Goal: Task Accomplishment & Management: Complete application form

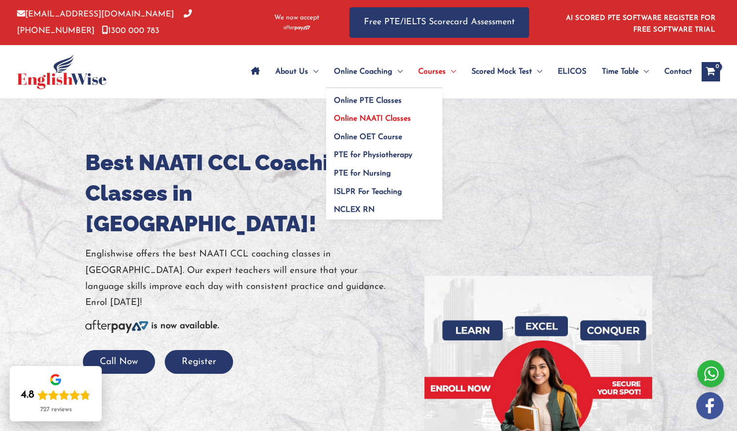
click at [358, 122] on span "Online NAATI Classes" at bounding box center [372, 119] width 77 height 8
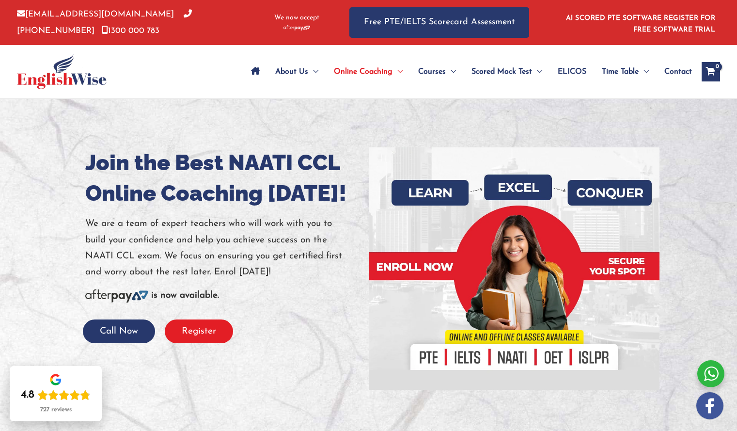
click at [207, 341] on button "Register" at bounding box center [199, 331] width 68 height 24
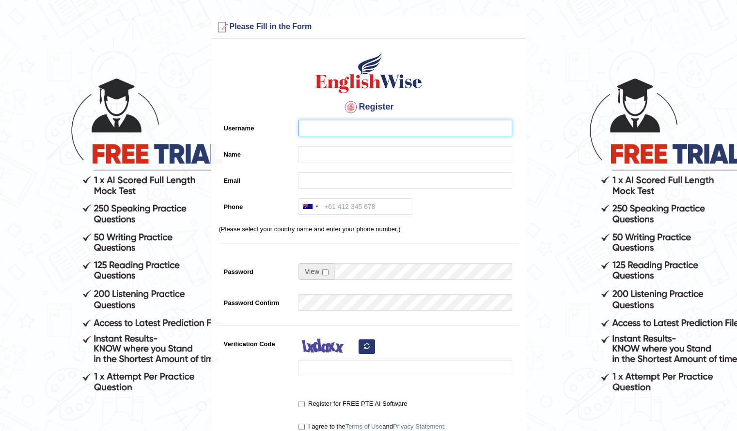
click at [399, 125] on input "Username" at bounding box center [405, 128] width 214 height 16
type input "priyaneupane05@gmail.com"
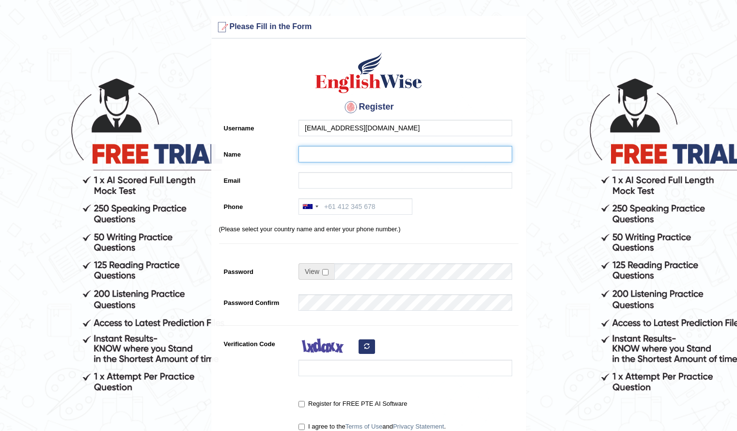
click at [339, 150] on input "Name" at bounding box center [405, 154] width 214 height 16
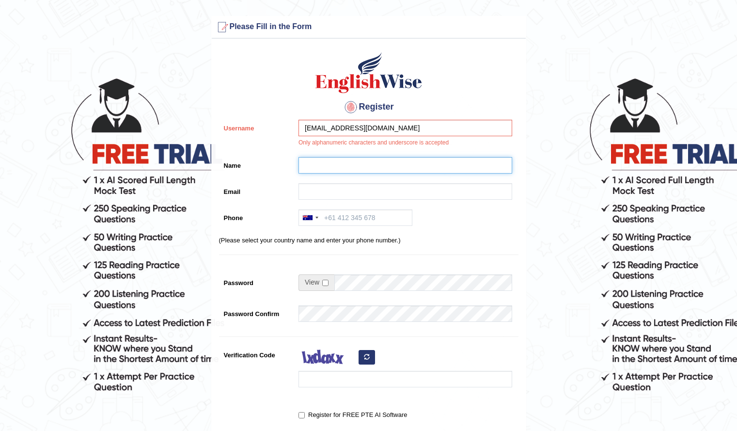
type input "pree"
type input "priyaneupane05@gmail.com"
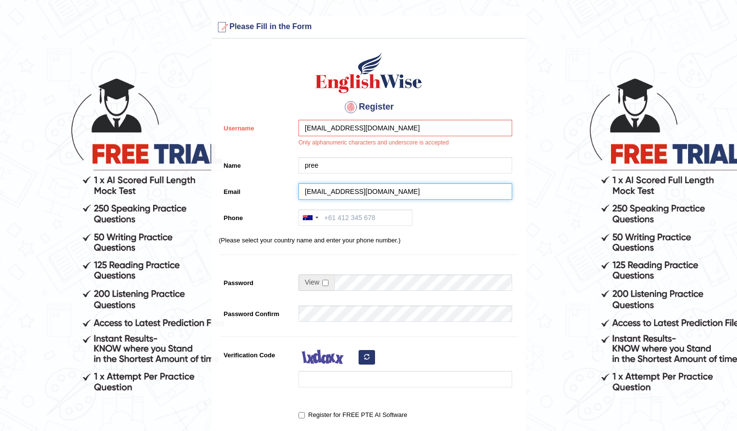
type input "+61413398355"
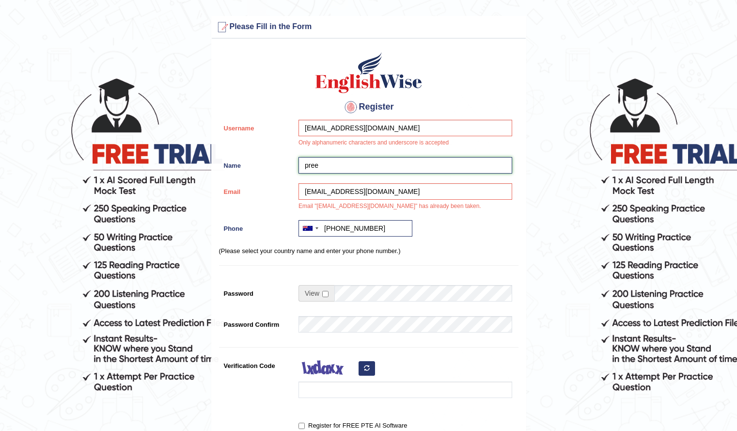
click at [340, 169] on input "pree" at bounding box center [405, 165] width 214 height 16
type input "priya"
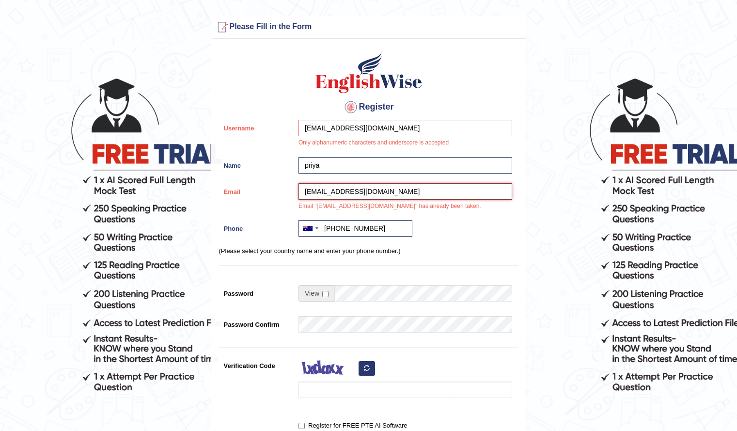
click at [398, 196] on input "priyaneupane05@gmail.com" at bounding box center [405, 191] width 214 height 16
type input "priyaneupane05@gmail.com"
click at [482, 218] on div "Register Username priyaneupane05@gmail.com Only alphanumeric characters and und…" at bounding box center [369, 257] width 314 height 426
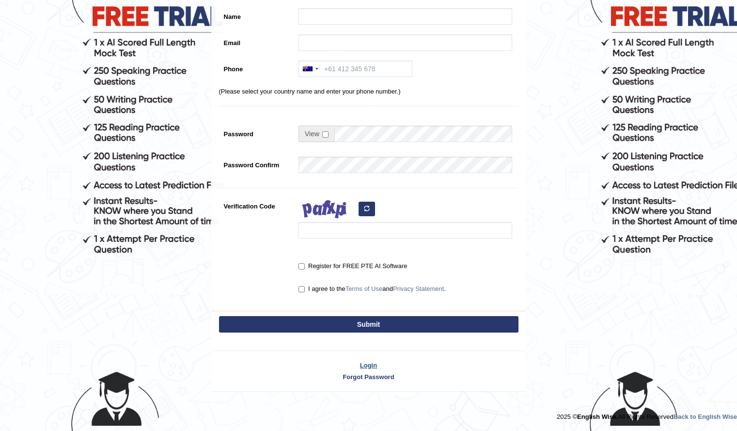
click at [371, 364] on link "Login" at bounding box center [369, 365] width 314 height 9
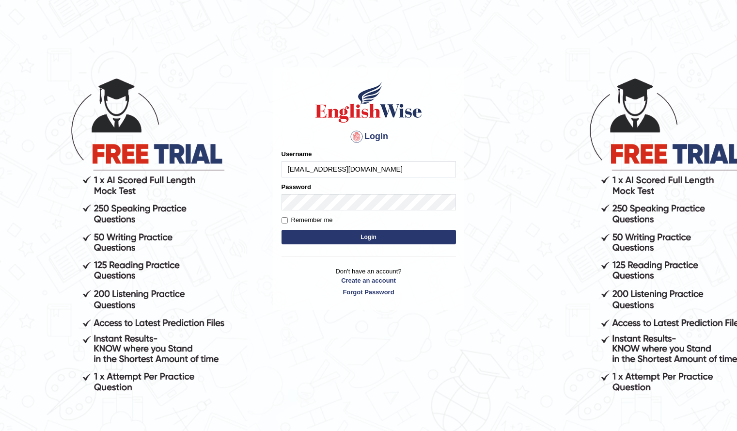
type input "[EMAIL_ADDRESS][DOMAIN_NAME]"
click at [282, 230] on button "Login" at bounding box center [369, 237] width 174 height 15
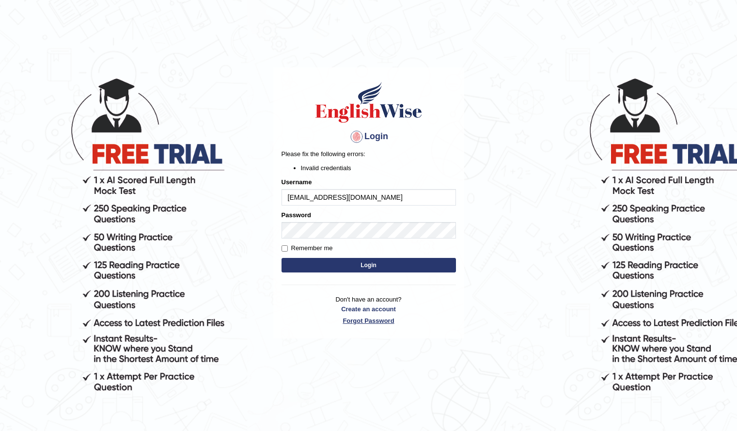
click at [372, 321] on link "Forgot Password" at bounding box center [369, 320] width 174 height 9
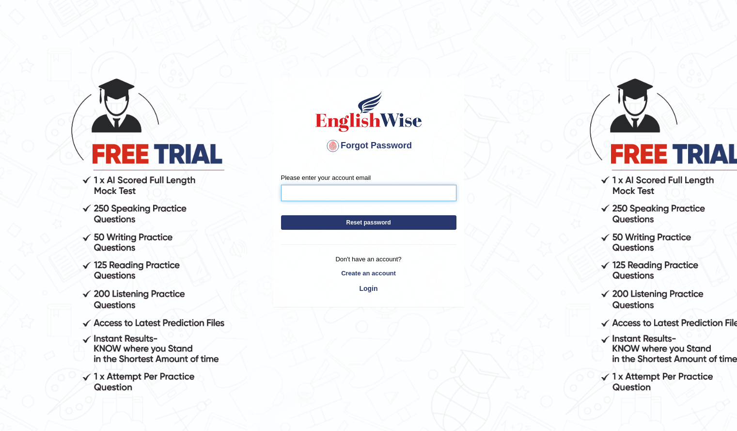
click at [323, 194] on input "Please enter your account email" at bounding box center [368, 193] width 175 height 16
type input "priyaneupane05@gmail.com"
click at [332, 221] on button "Reset password" at bounding box center [368, 222] width 175 height 15
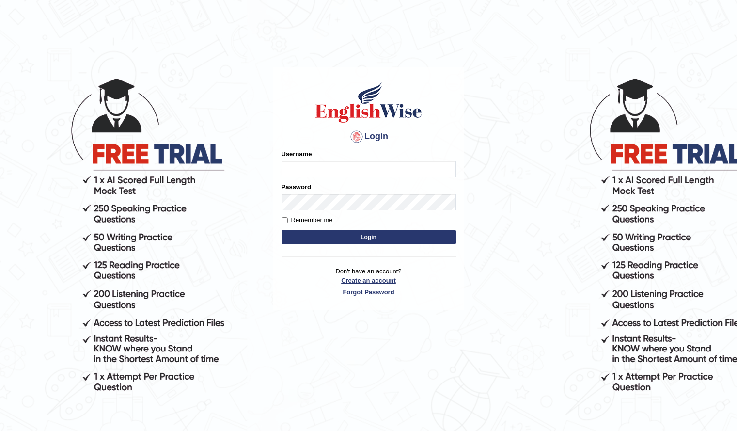
click at [381, 280] on link "Create an account" at bounding box center [369, 280] width 174 height 9
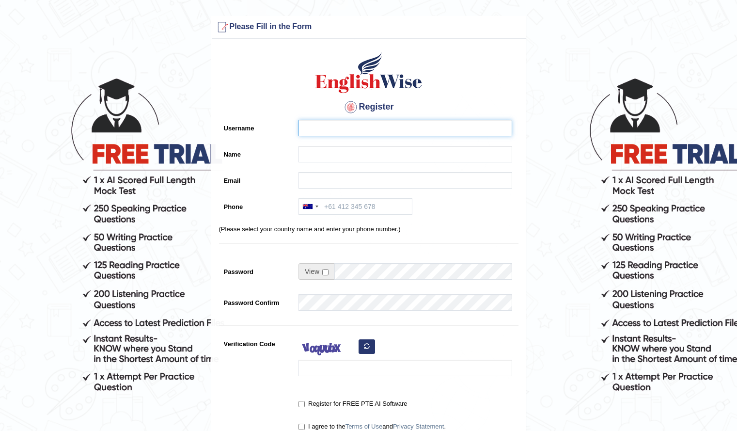
click at [393, 133] on input "Username" at bounding box center [405, 128] width 214 height 16
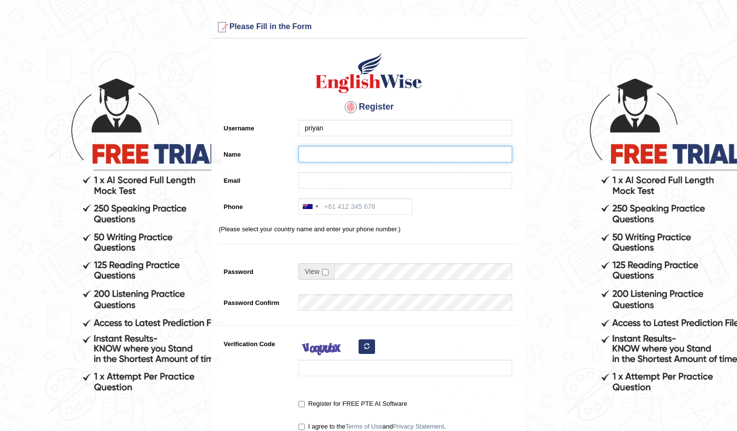
click at [361, 153] on input "Name" at bounding box center [405, 154] width 214 height 16
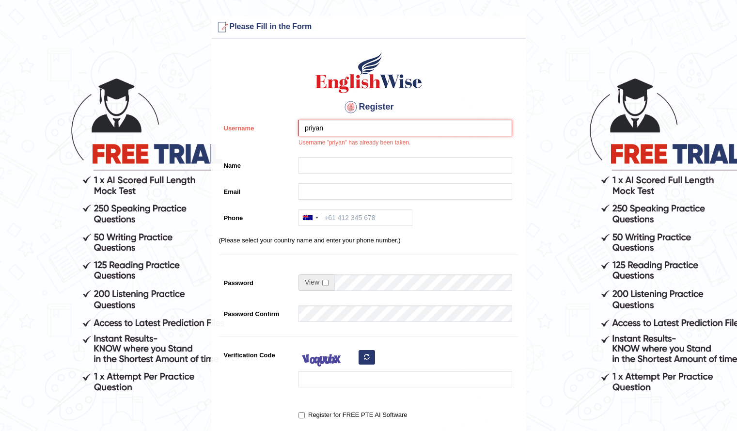
click at [332, 131] on input "priyan" at bounding box center [405, 128] width 214 height 16
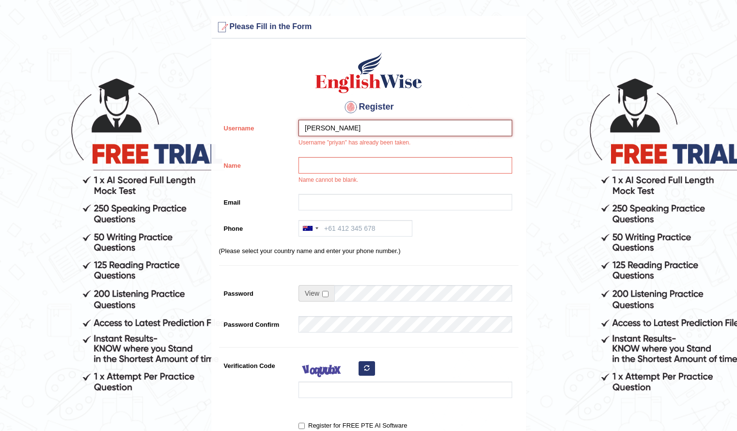
type input "[PERSON_NAME]"
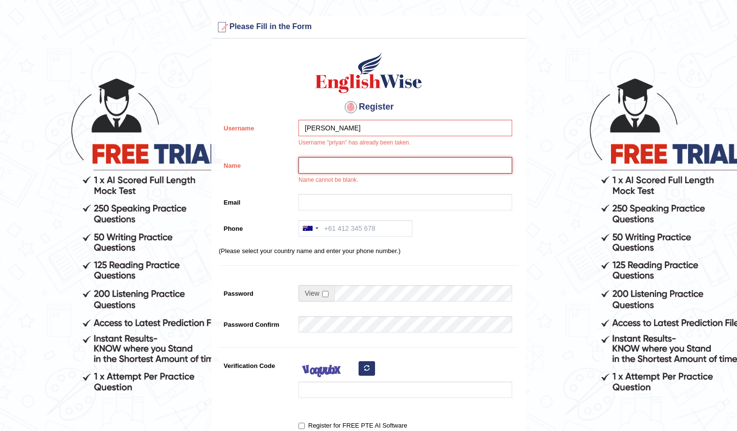
click at [344, 171] on input "Name" at bounding box center [405, 165] width 214 height 16
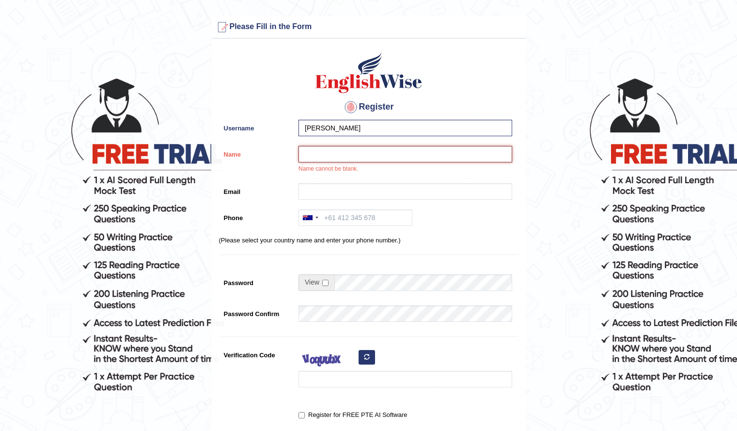
click at [331, 153] on input "Name" at bounding box center [405, 154] width 214 height 16
type input "pree"
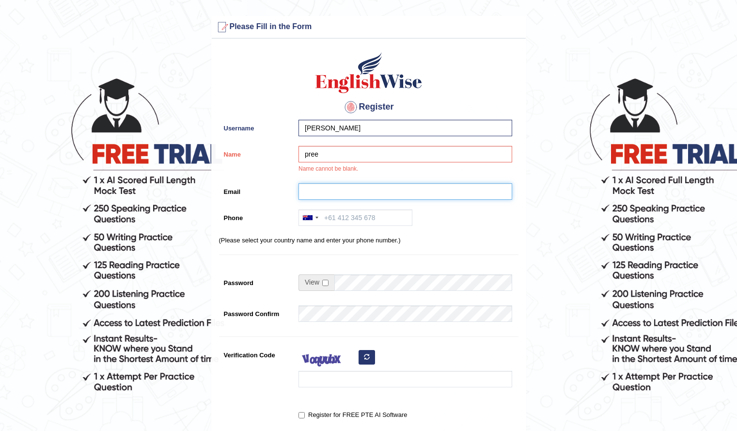
type input "priyaneupane05@gmail.com"
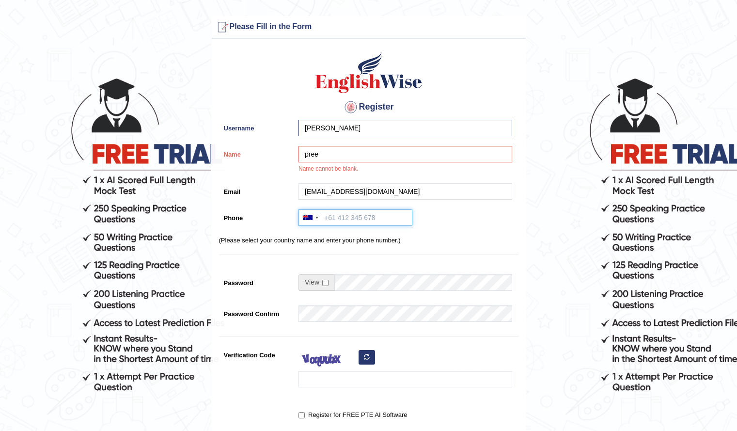
type input "[PHONE_NUMBER]"
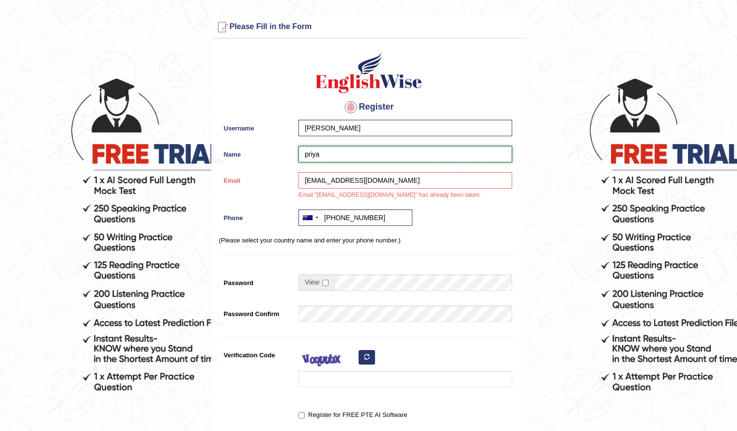
type input "priya"
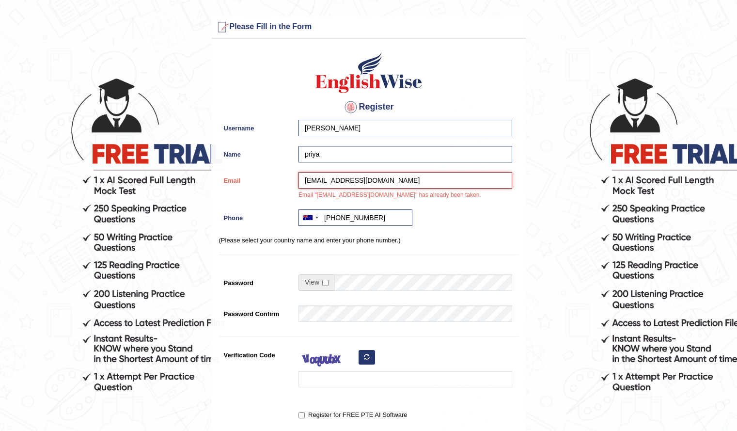
click at [424, 173] on input "priyaneupane05@gmail.com" at bounding box center [405, 180] width 214 height 16
click at [533, 237] on form "Please fix the following errors: Please Fill in the Form Register Username priy…" at bounding box center [368, 278] width 734 height 524
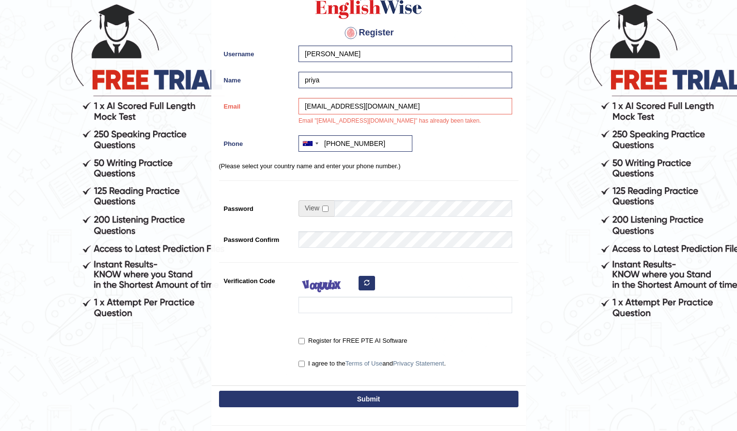
scroll to position [148, 0]
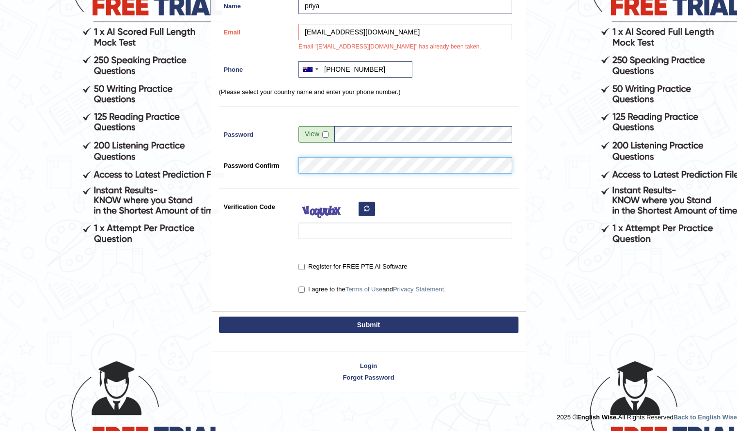
click at [219, 316] on button "Submit" at bounding box center [368, 324] width 299 height 16
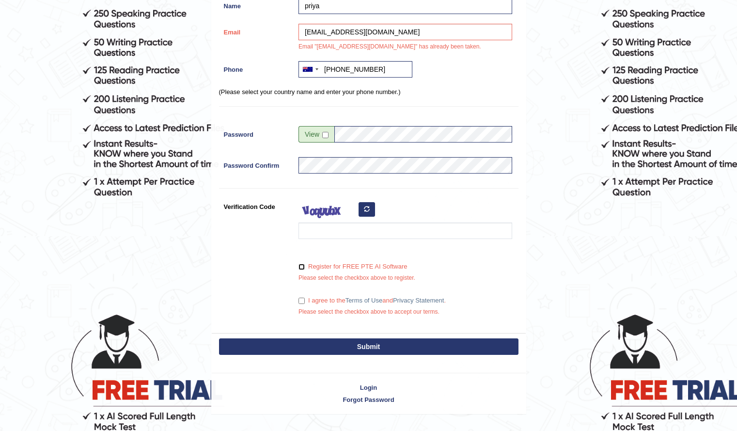
click at [299, 269] on input "Register for FREE PTE AI Software" at bounding box center [301, 267] width 6 height 6
checkbox input "true"
click at [303, 300] on input "I agree to the Terms of Use and Privacy Statement ." at bounding box center [301, 301] width 6 height 6
checkbox input "true"
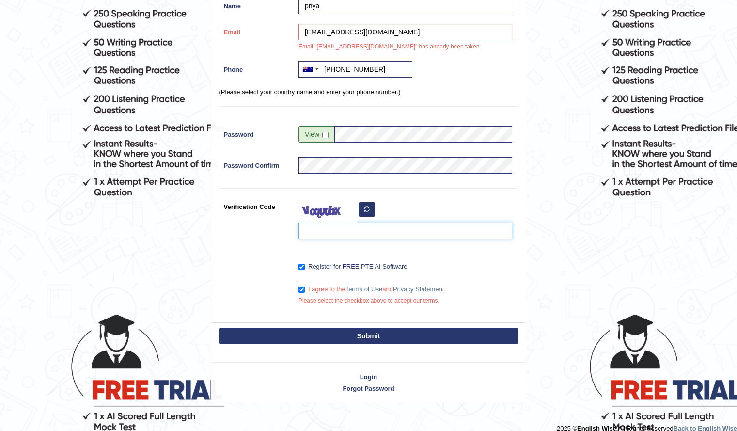
click at [335, 237] on input "Verification Code" at bounding box center [405, 230] width 214 height 16
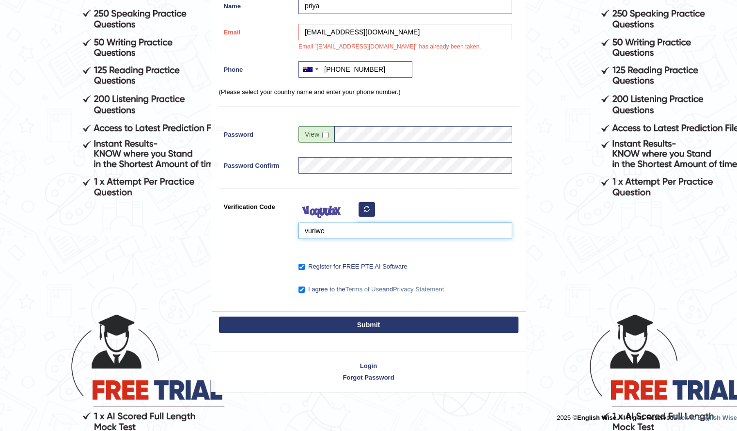
type input "vuriwe"
click at [219, 316] on button "Submit" at bounding box center [368, 324] width 299 height 16
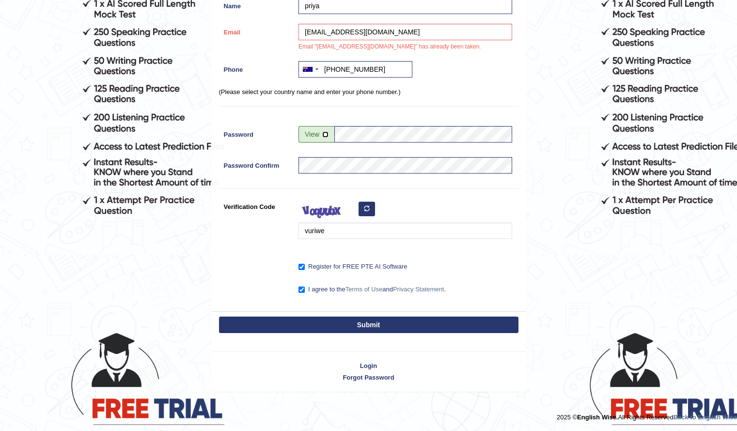
click at [325, 137] on input "checkbox" at bounding box center [325, 134] width 6 height 6
checkbox input "true"
click at [361, 328] on button "Submit" at bounding box center [368, 324] width 299 height 16
click at [406, 27] on input "priyaneupane05@gmail.com" at bounding box center [405, 32] width 214 height 16
drag, startPoint x: 406, startPoint y: 27, endPoint x: 240, endPoint y: 62, distance: 169.7
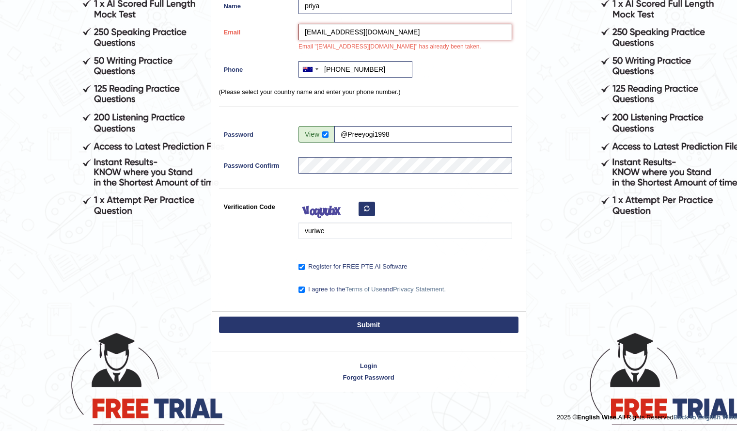
click at [240, 62] on div "Register Username priyad Name priya Email priyaneupane05@gmail.com Email "priya…" at bounding box center [369, 103] width 314 height 416
type input "[EMAIL_ADDRESS][DOMAIN_NAME]"
click at [219, 316] on button "Submit" at bounding box center [368, 324] width 299 height 16
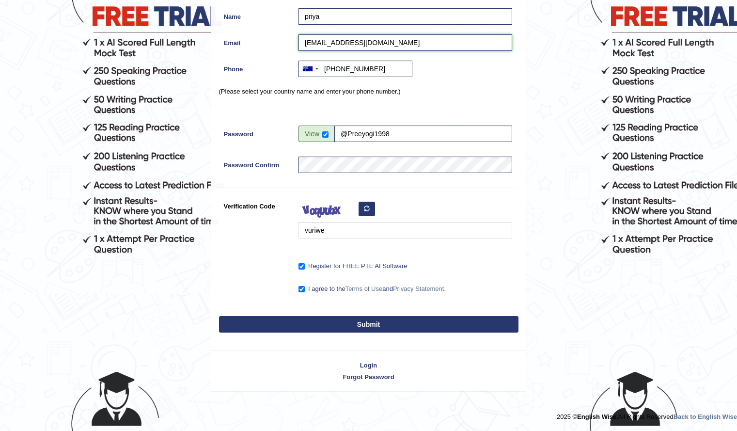
scroll to position [138, 0]
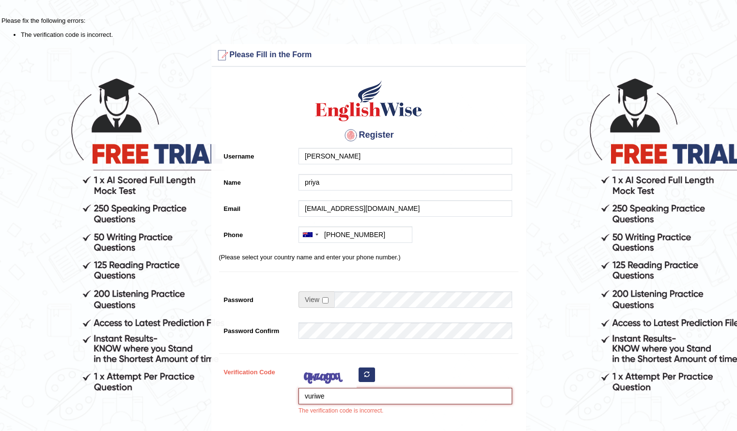
click at [318, 395] on input "vuriwe" at bounding box center [405, 396] width 214 height 16
type input "vurIwe"
type input "[PHONE_NUMBER]"
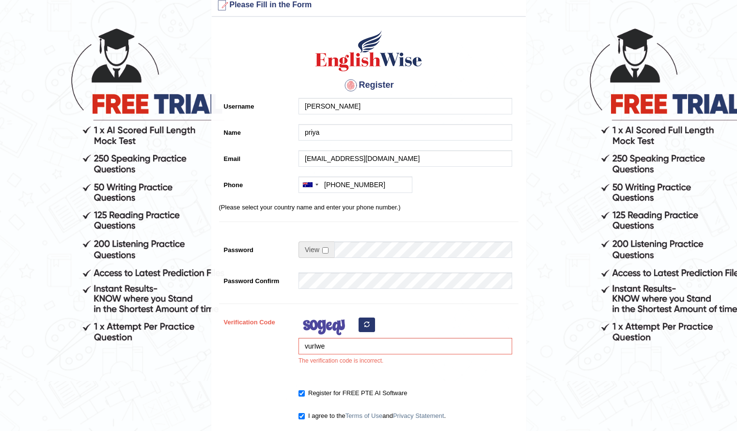
scroll to position [50, 0]
click at [334, 343] on input "vurIwe" at bounding box center [405, 345] width 214 height 16
type input "v"
type input "wzrlwe"
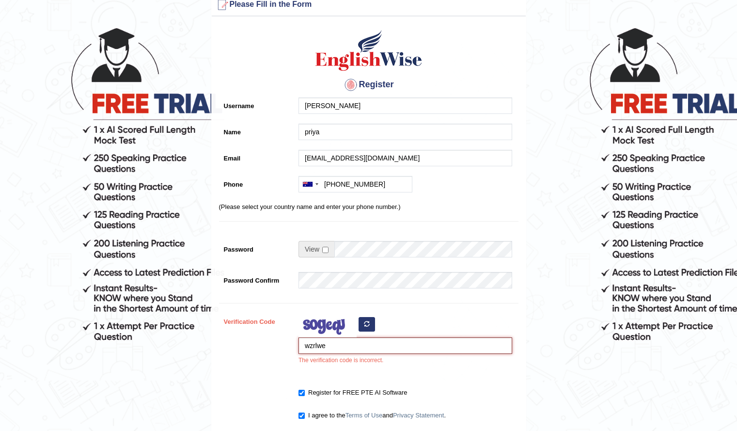
type input "[PHONE_NUMBER]"
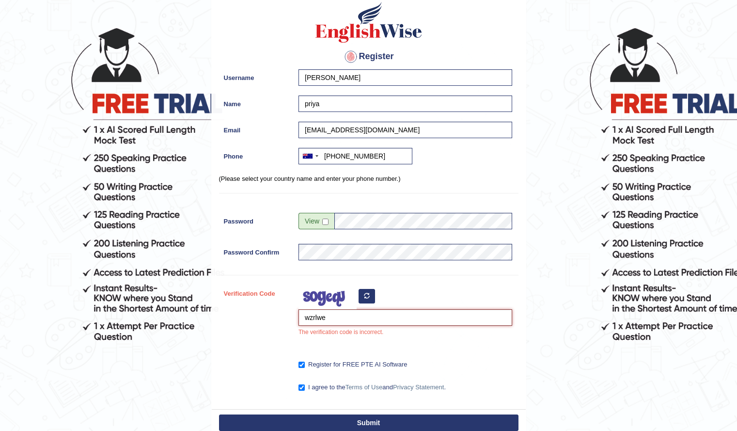
scroll to position [22, 0]
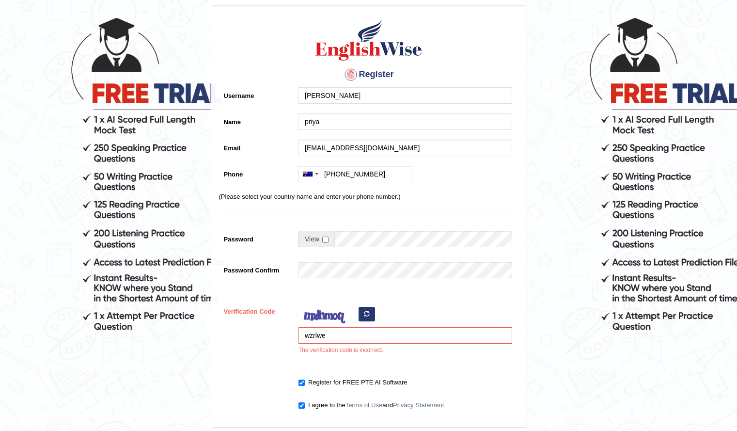
scroll to position [61, 0]
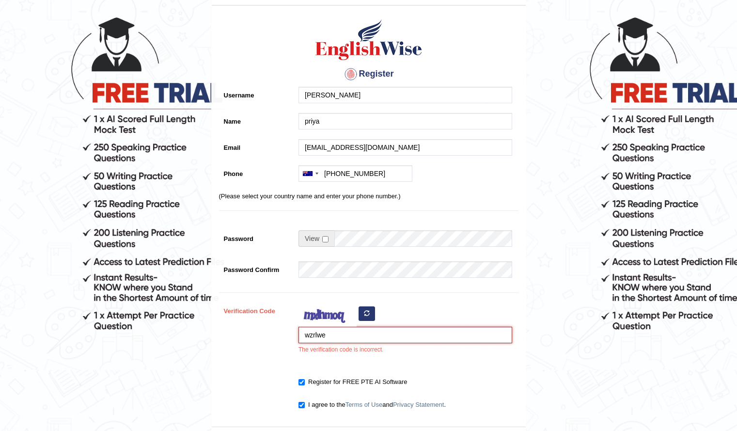
drag, startPoint x: 339, startPoint y: 335, endPoint x: 194, endPoint y: 354, distance: 146.1
click at [194, 354] on form "Please fix the following errors: The verification code is incorrect. Please Fil…" at bounding box center [368, 231] width 734 height 552
type input "fixinrv"
type input "[PHONE_NUMBER]"
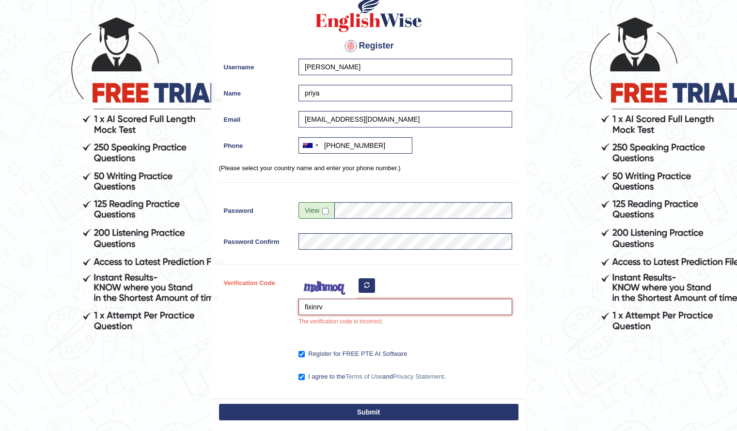
scroll to position [33, 0]
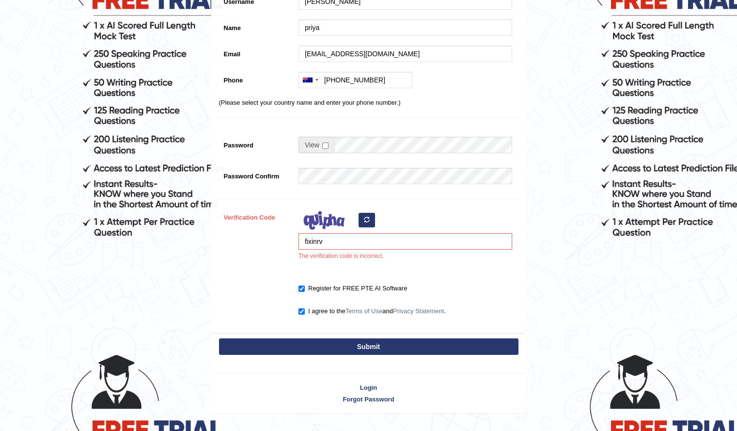
scroll to position [156, 0]
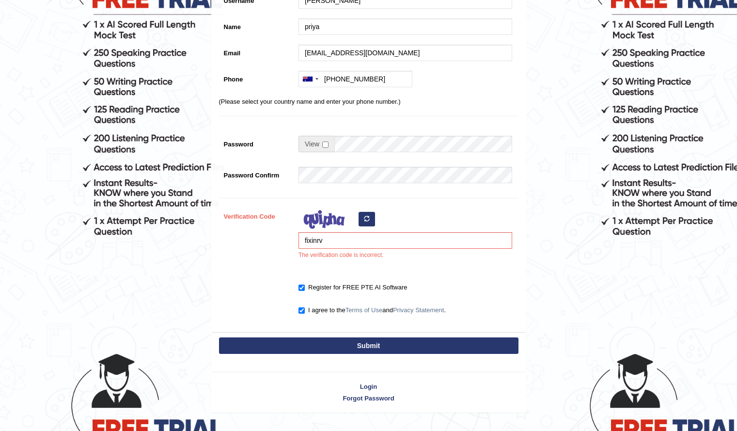
click at [374, 217] on button "button" at bounding box center [367, 219] width 16 height 15
click at [369, 217] on div "fixinrv The verification code is incorrect." at bounding box center [403, 236] width 219 height 57
click at [368, 217] on icon "button" at bounding box center [367, 219] width 6 height 6
click at [337, 241] on input "fixinrv" at bounding box center [405, 240] width 214 height 16
drag, startPoint x: 337, startPoint y: 241, endPoint x: 212, endPoint y: 265, distance: 127.6
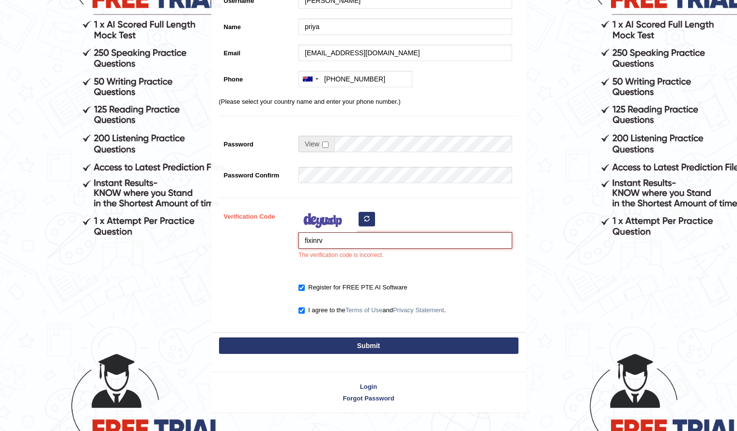
click at [212, 265] on div "Register Username [GEOGRAPHIC_DATA] Name priya Email [EMAIL_ADDRESS][DOMAIN_NAM…" at bounding box center [369, 124] width 314 height 416
type input "sefagin"
click at [219, 337] on button "Submit" at bounding box center [368, 345] width 299 height 16
type input "[PHONE_NUMBER]"
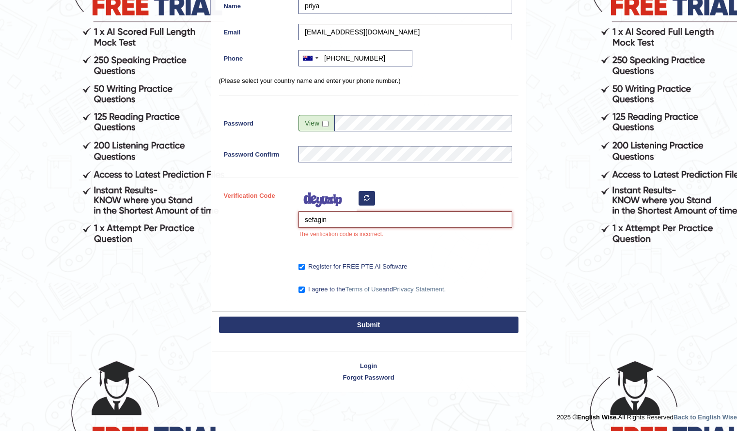
scroll to position [127, 0]
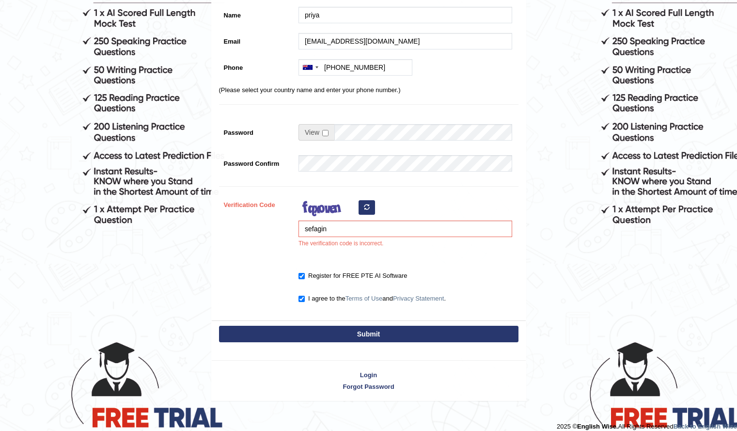
scroll to position [168, 0]
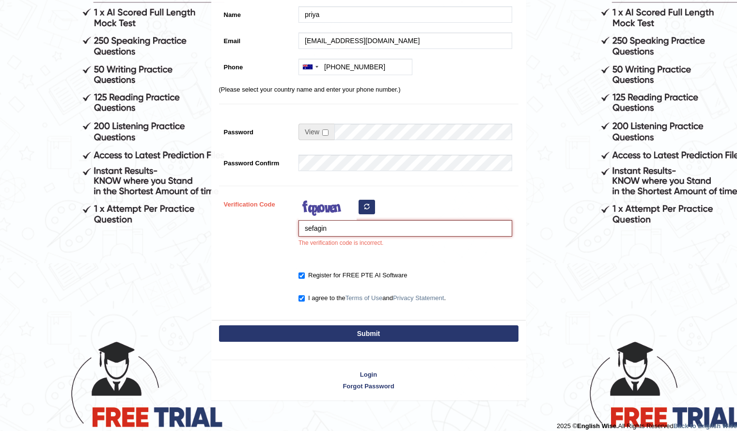
click at [342, 223] on input "sefagin" at bounding box center [405, 228] width 214 height 16
type input "sefagih"
click at [219, 325] on button "Submit" at bounding box center [368, 333] width 299 height 16
type input "[PHONE_NUMBER]"
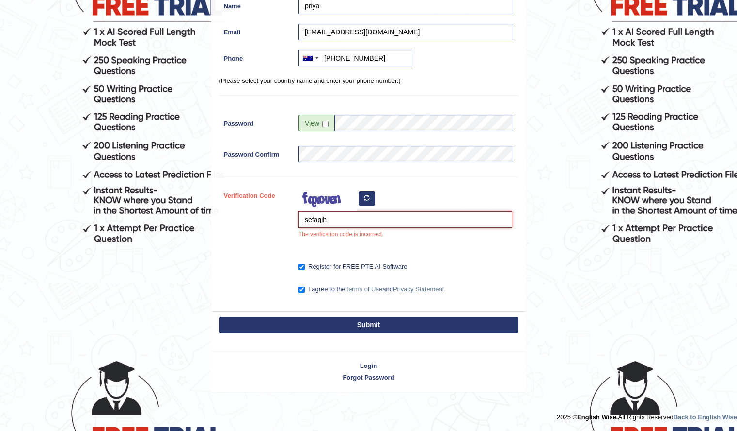
scroll to position [140, 0]
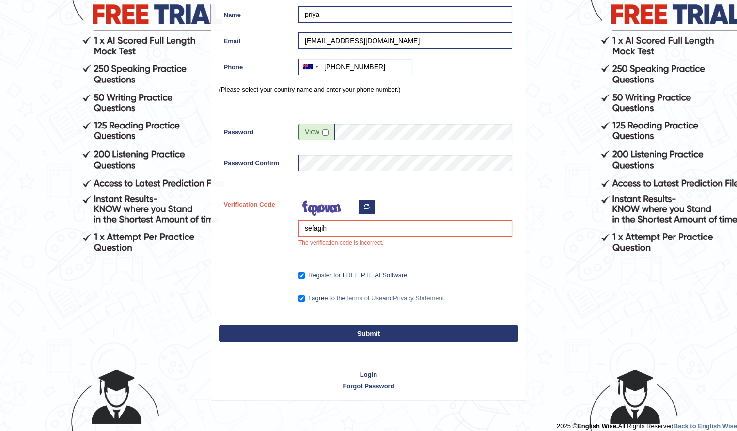
click at [375, 329] on button "Submit" at bounding box center [368, 333] width 299 height 16
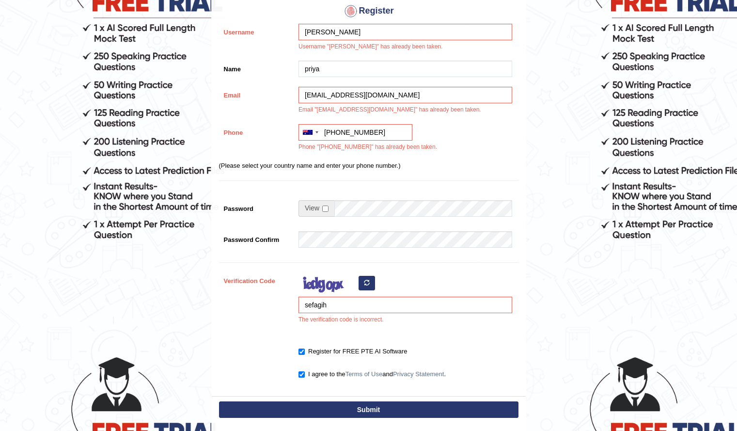
scroll to position [153, 0]
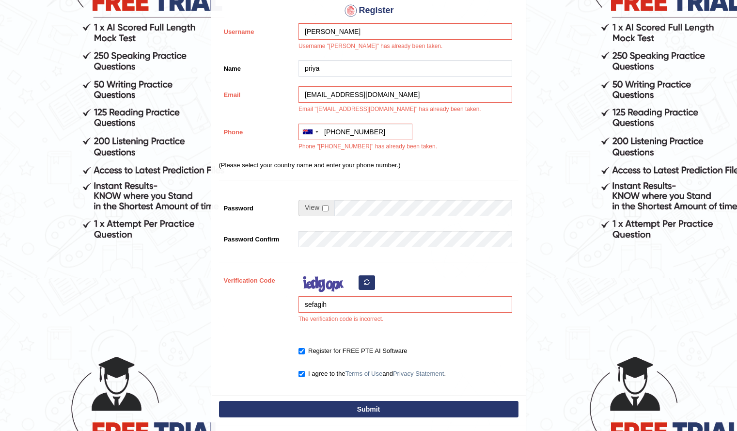
click at [364, 283] on icon "button" at bounding box center [367, 282] width 6 height 6
